Goal: Find specific page/section: Find specific page/section

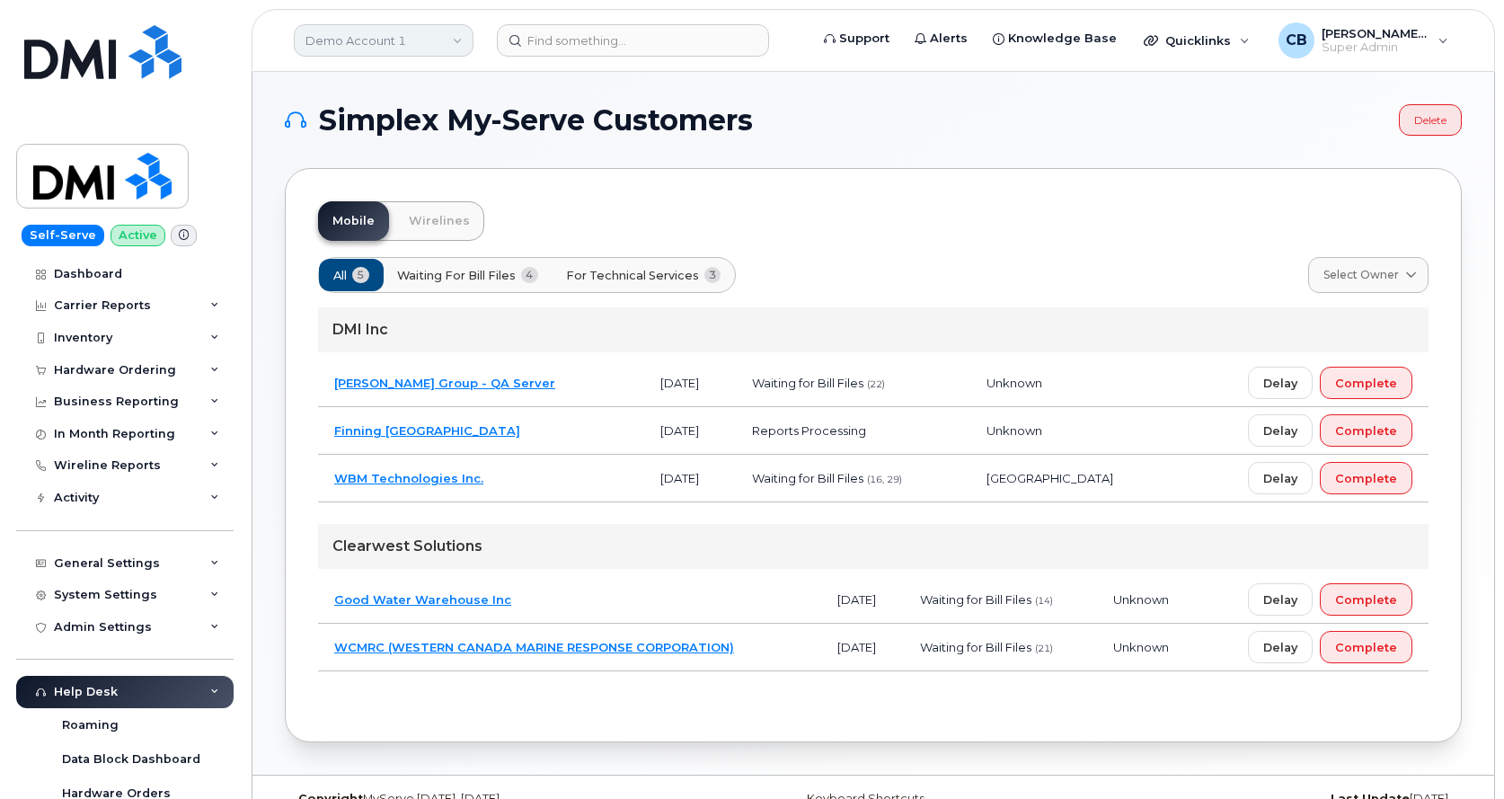
click at [362, 40] on link "Demo Account 1" at bounding box center [384, 40] width 180 height 32
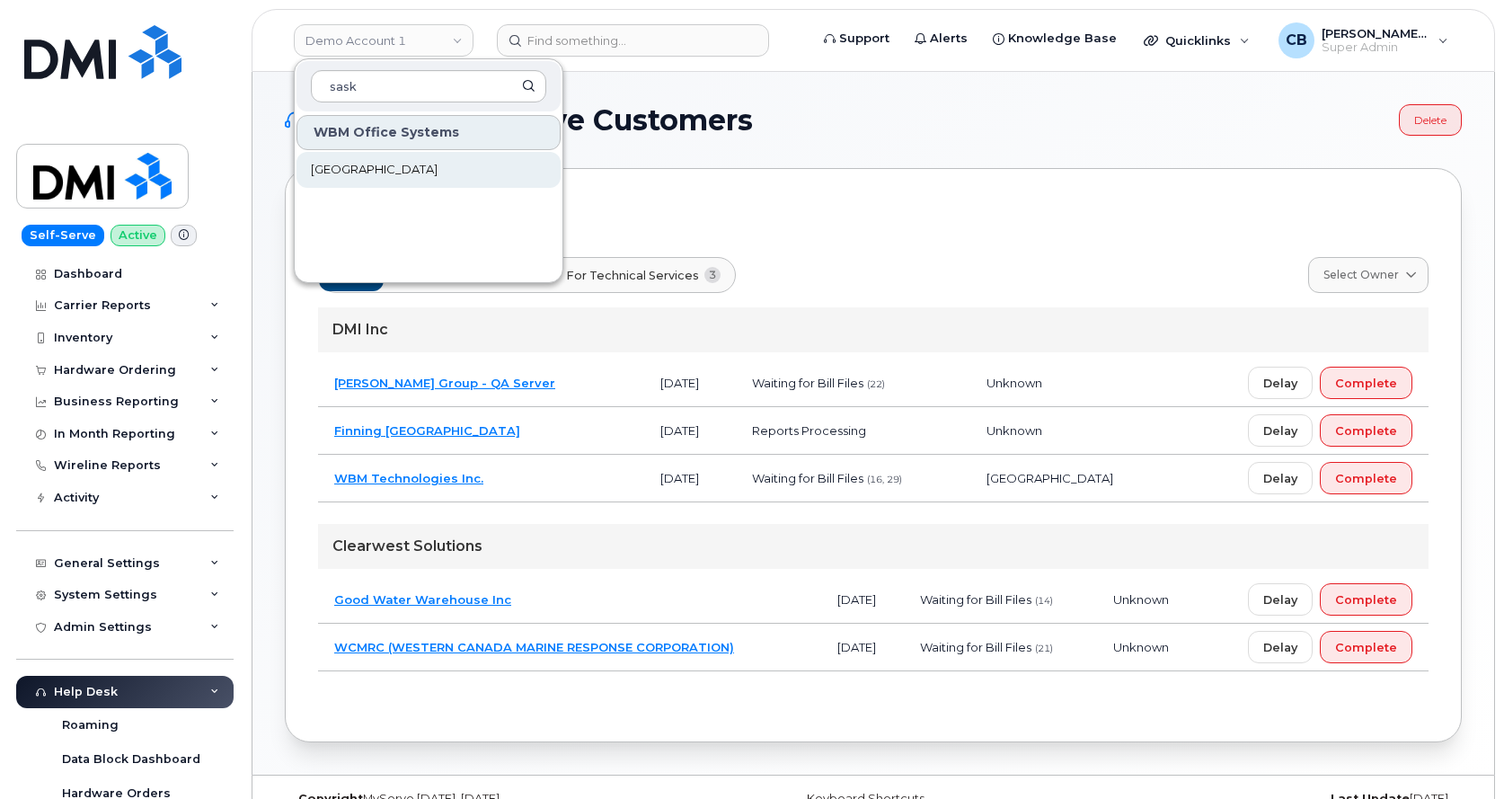
type input "sask"
click at [390, 173] on span "[GEOGRAPHIC_DATA]" at bounding box center [374, 170] width 127 height 18
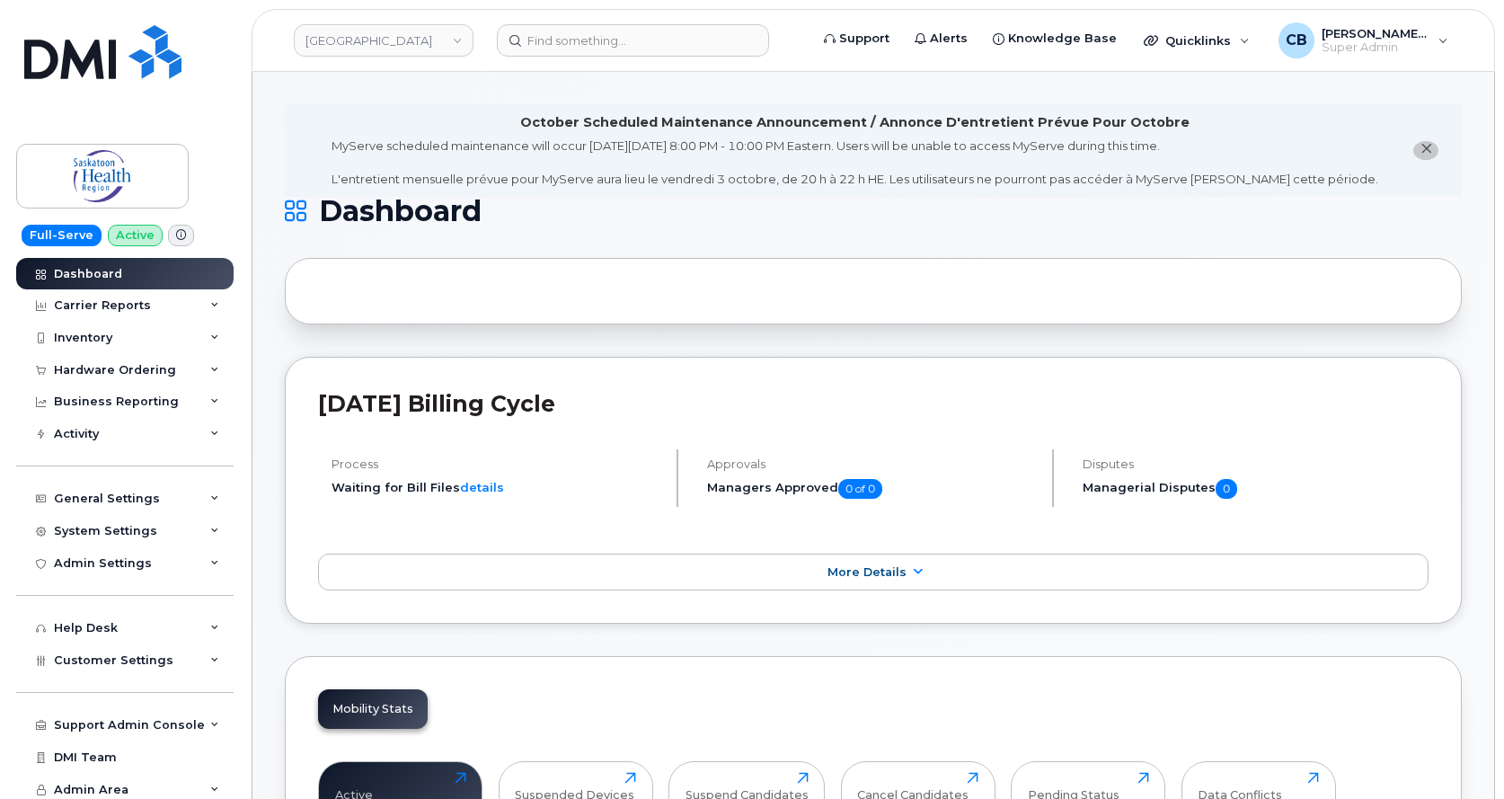
scroll to position [180, 0]
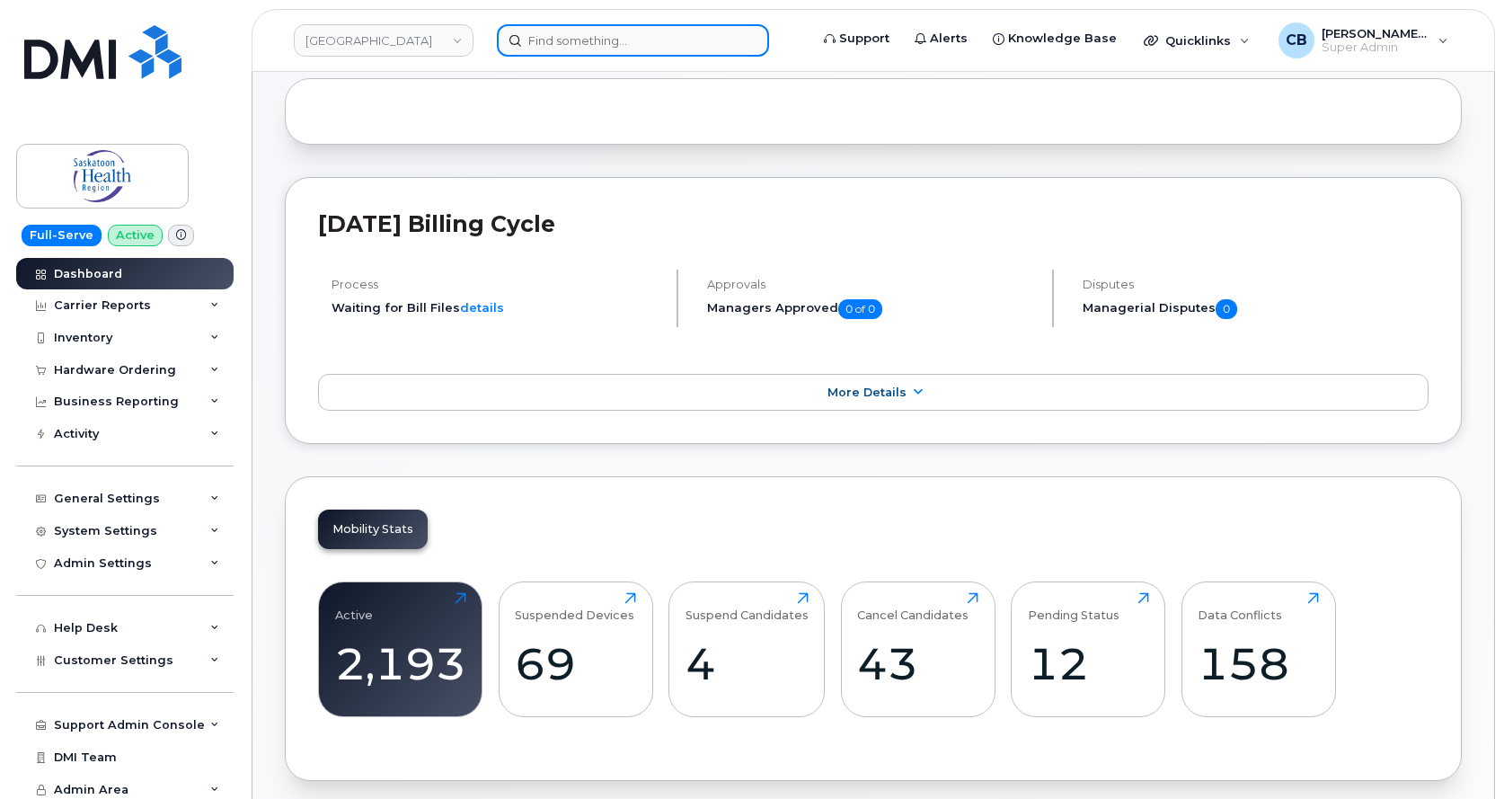
click at [588, 54] on input at bounding box center [633, 40] width 272 height 32
paste input "[PHONE_NUMBER]"
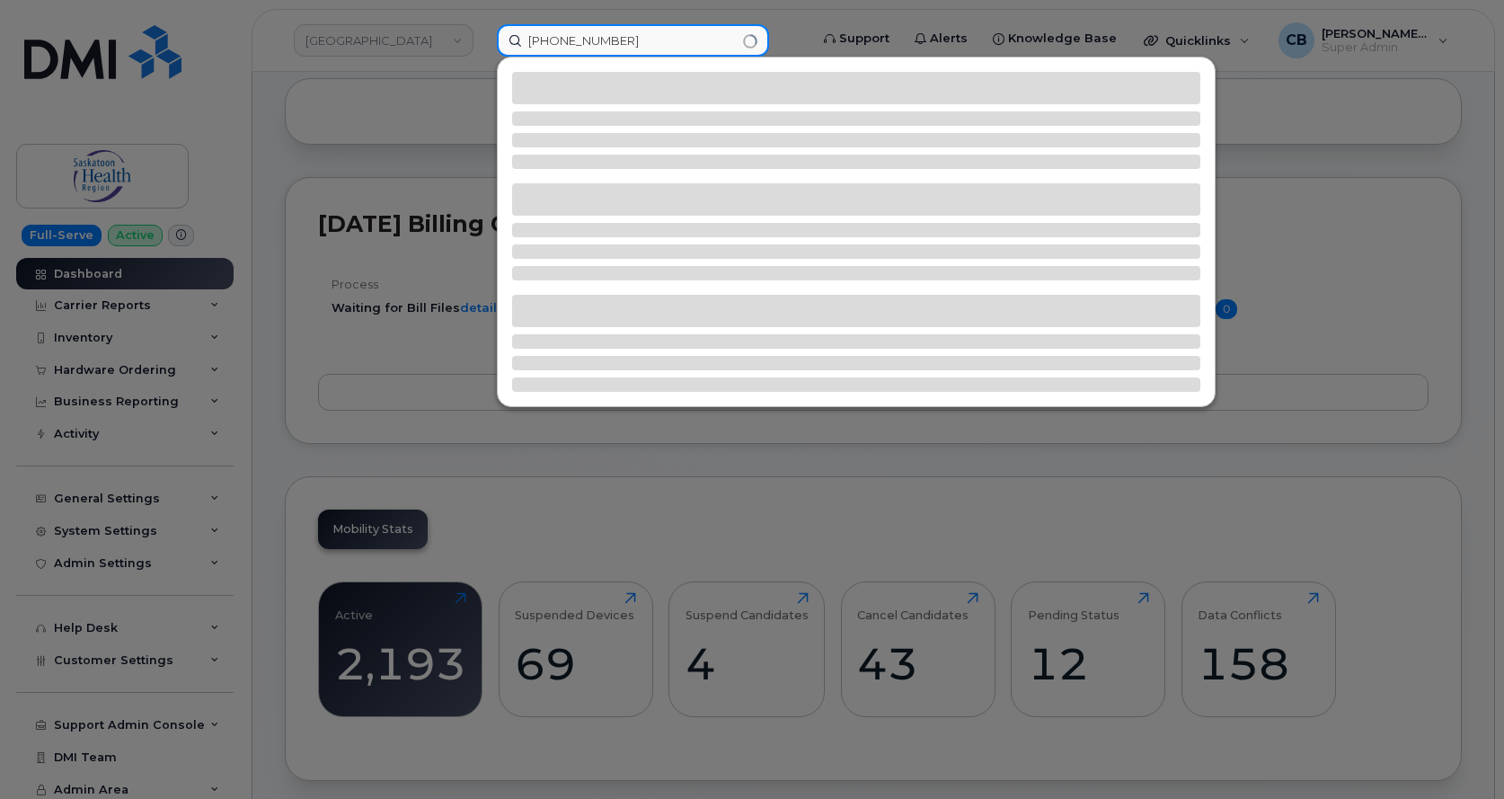
type input "[PHONE_NUMBER]"
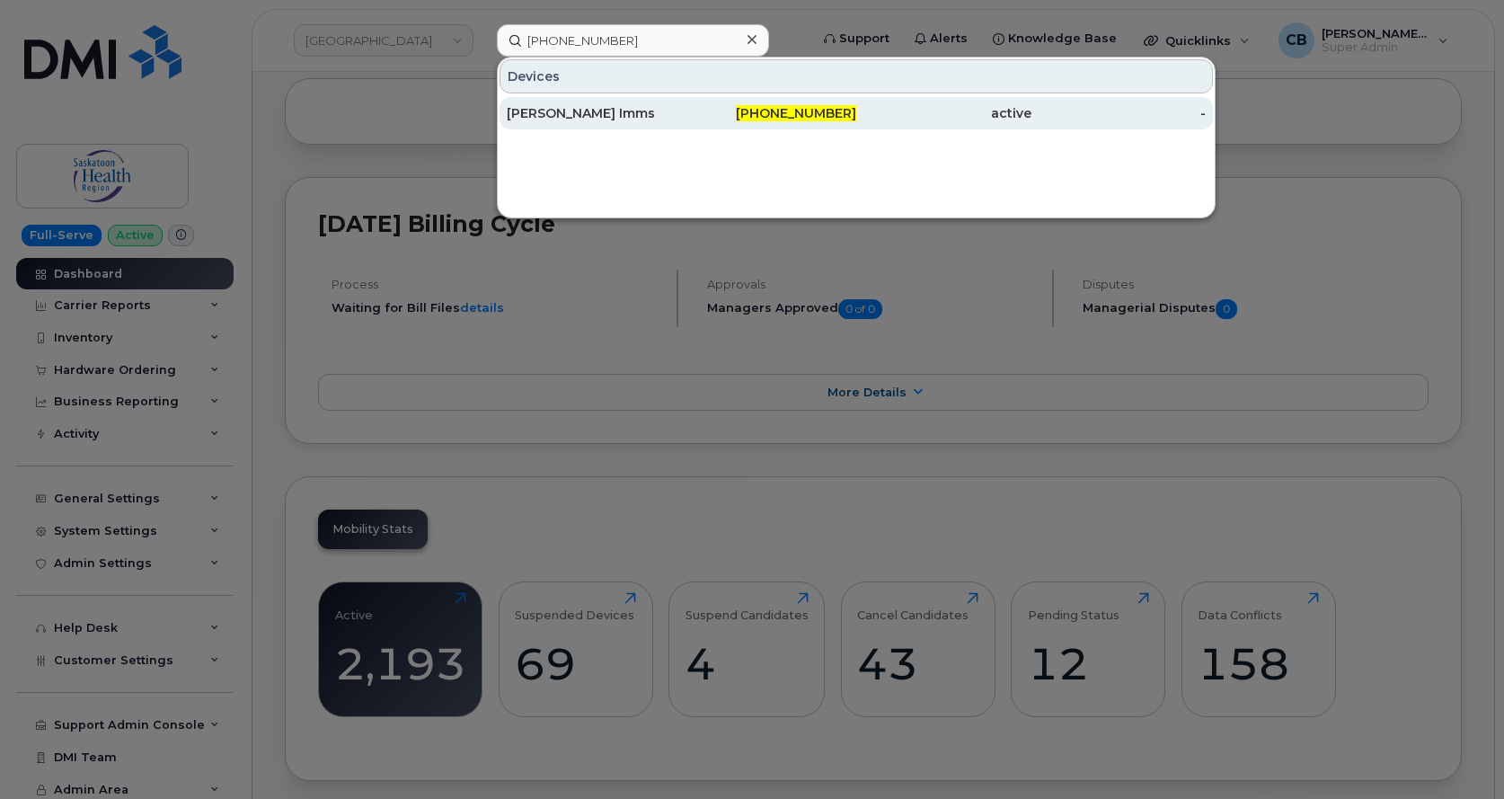
click at [622, 112] on div "[PERSON_NAME] Imms" at bounding box center [594, 113] width 175 height 18
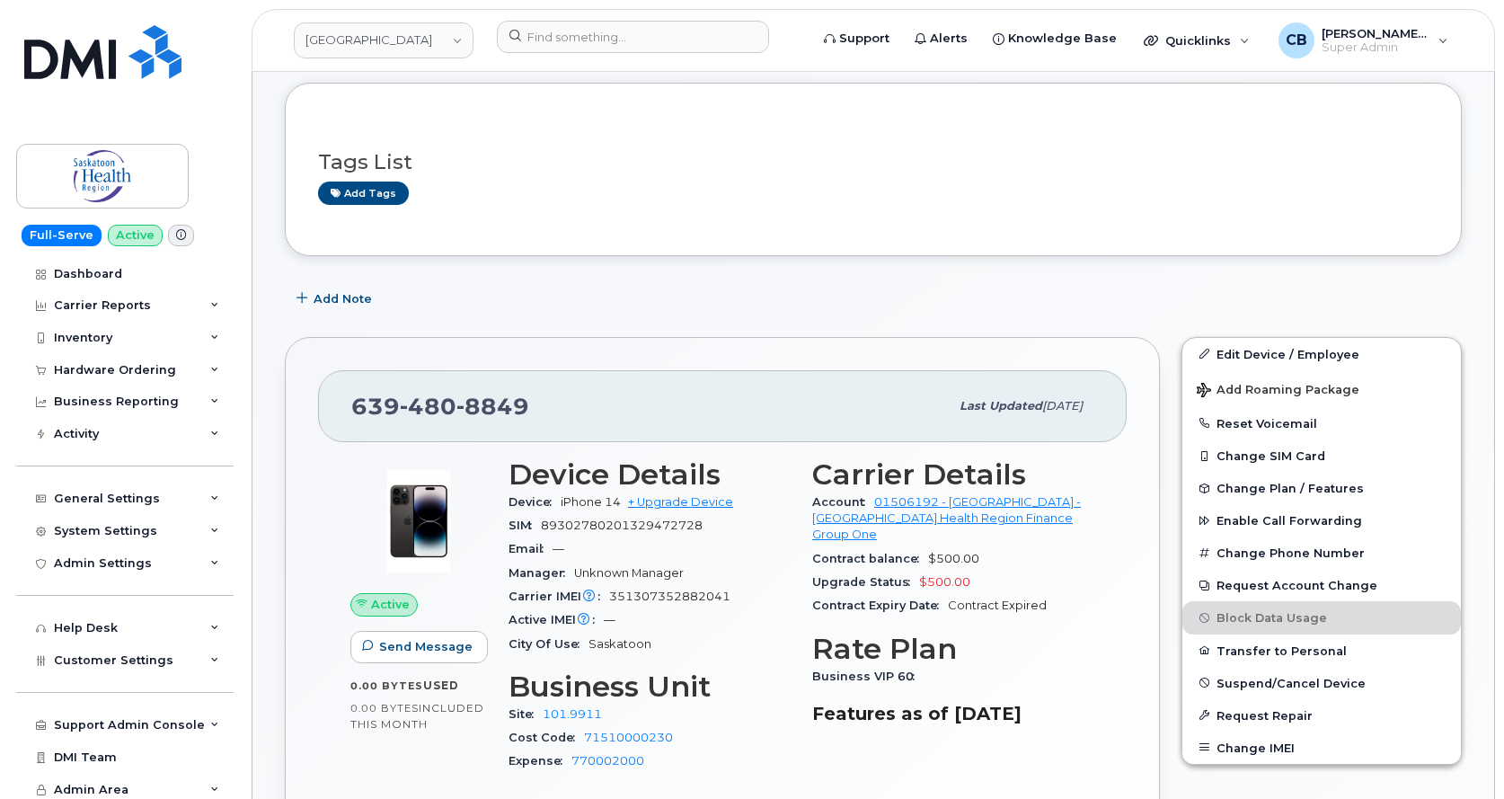
scroll to position [359, 0]
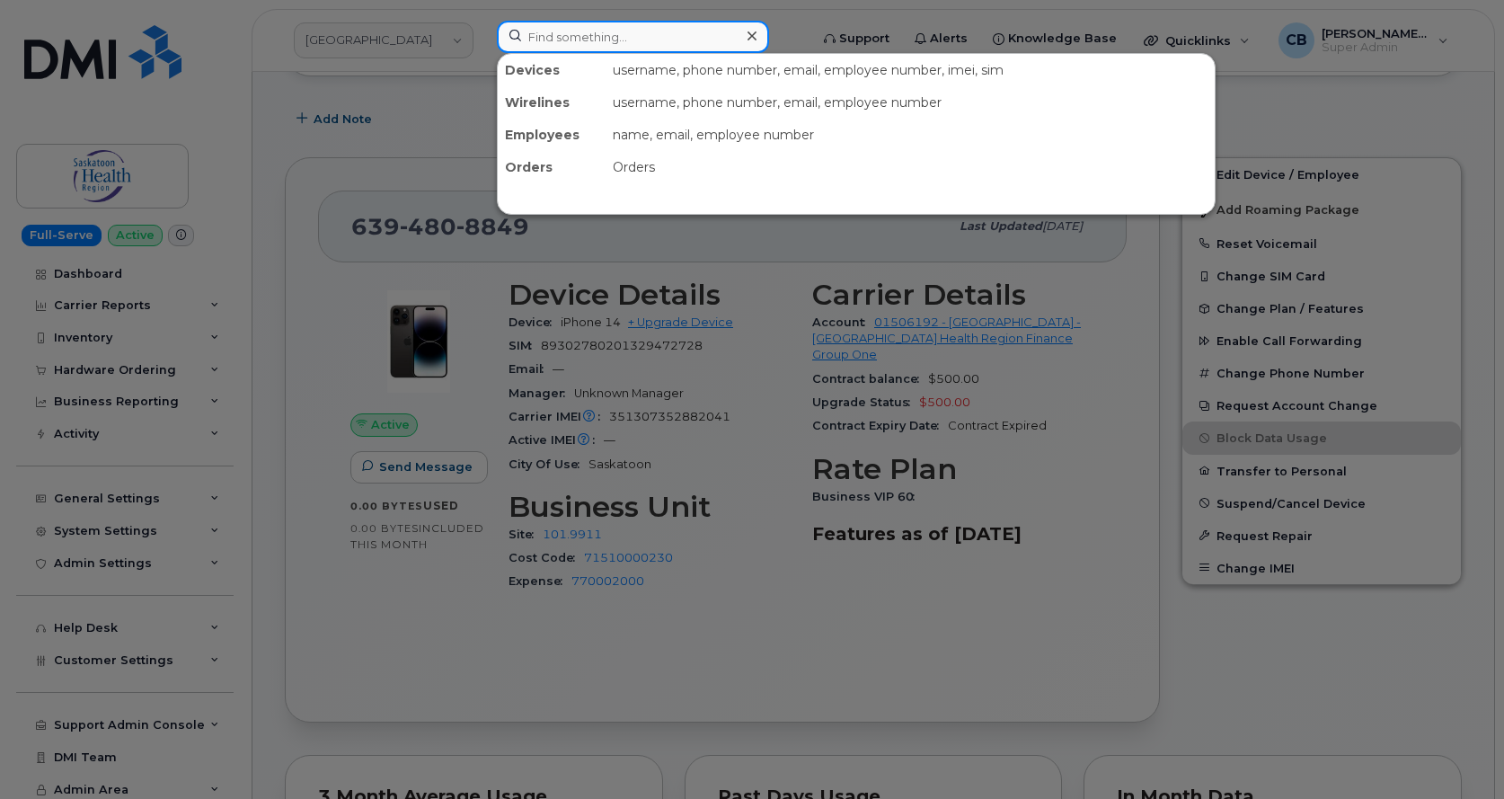
click at [623, 43] on input at bounding box center [633, 37] width 272 height 32
click at [761, 279] on div at bounding box center [752, 399] width 1504 height 799
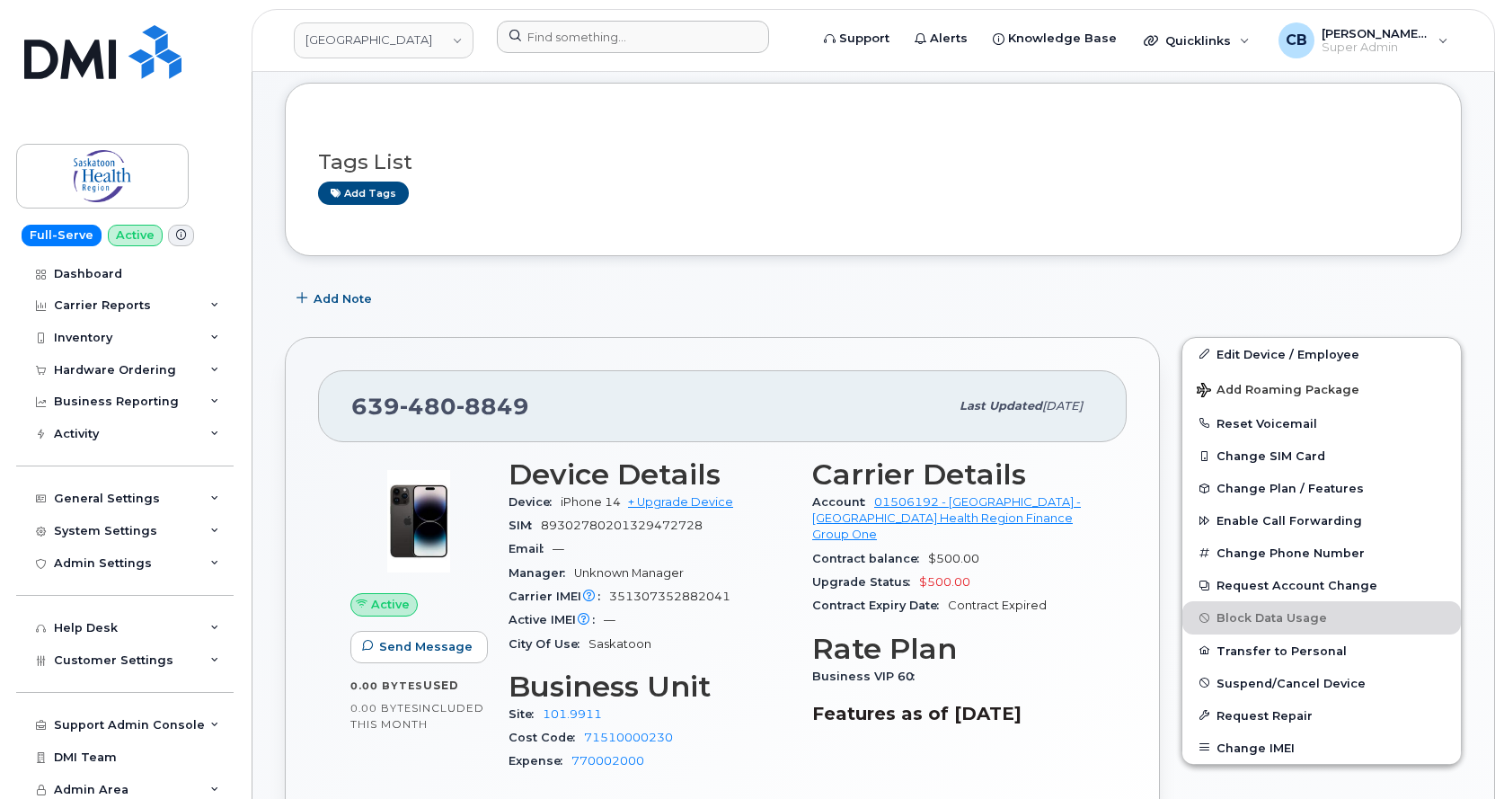
scroll to position [0, 0]
